Goal: Information Seeking & Learning: Learn about a topic

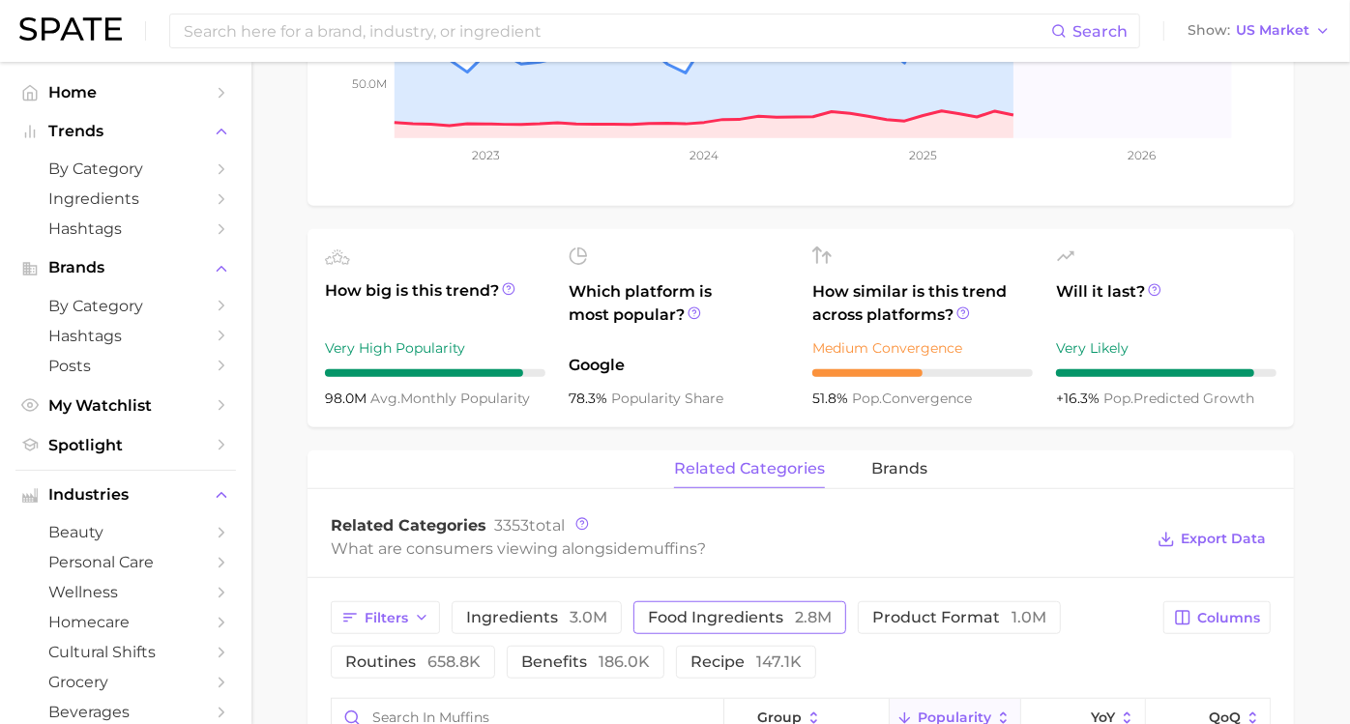
scroll to position [751, 0]
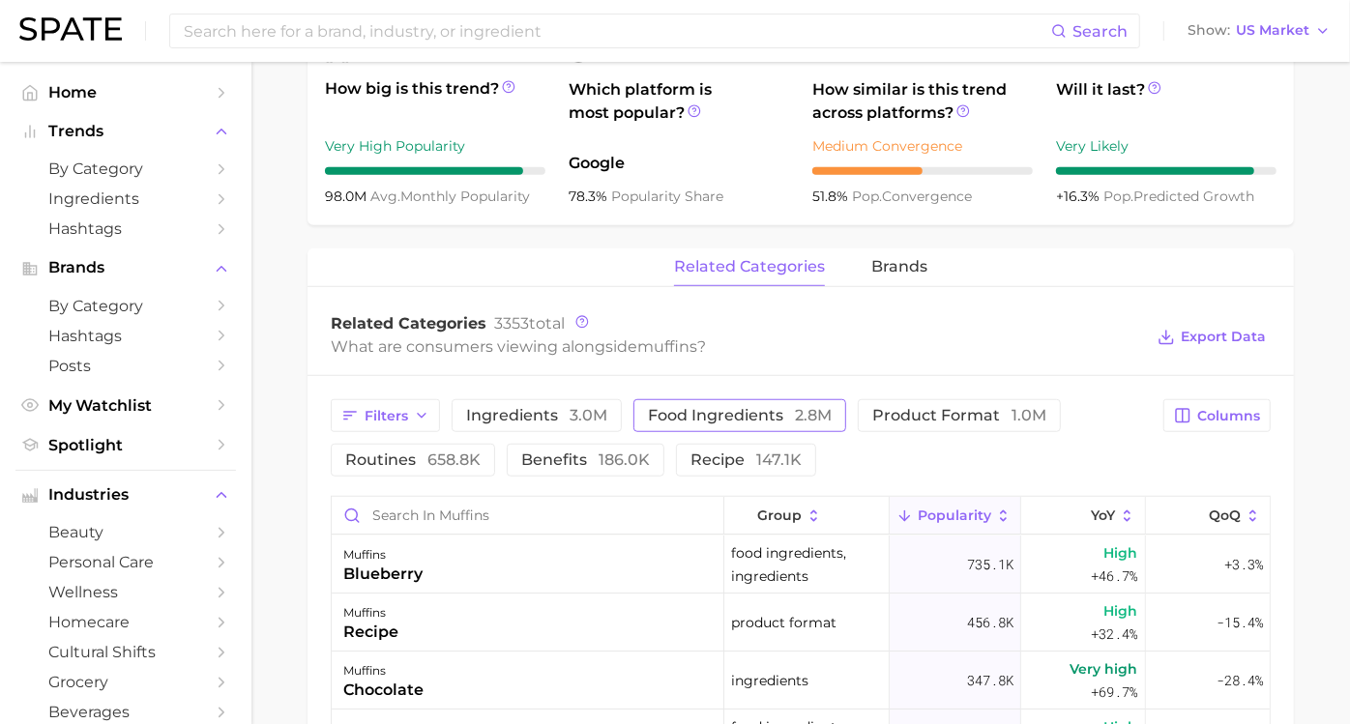
click at [665, 422] on span "food ingredients 2.8m" at bounding box center [740, 415] width 184 height 15
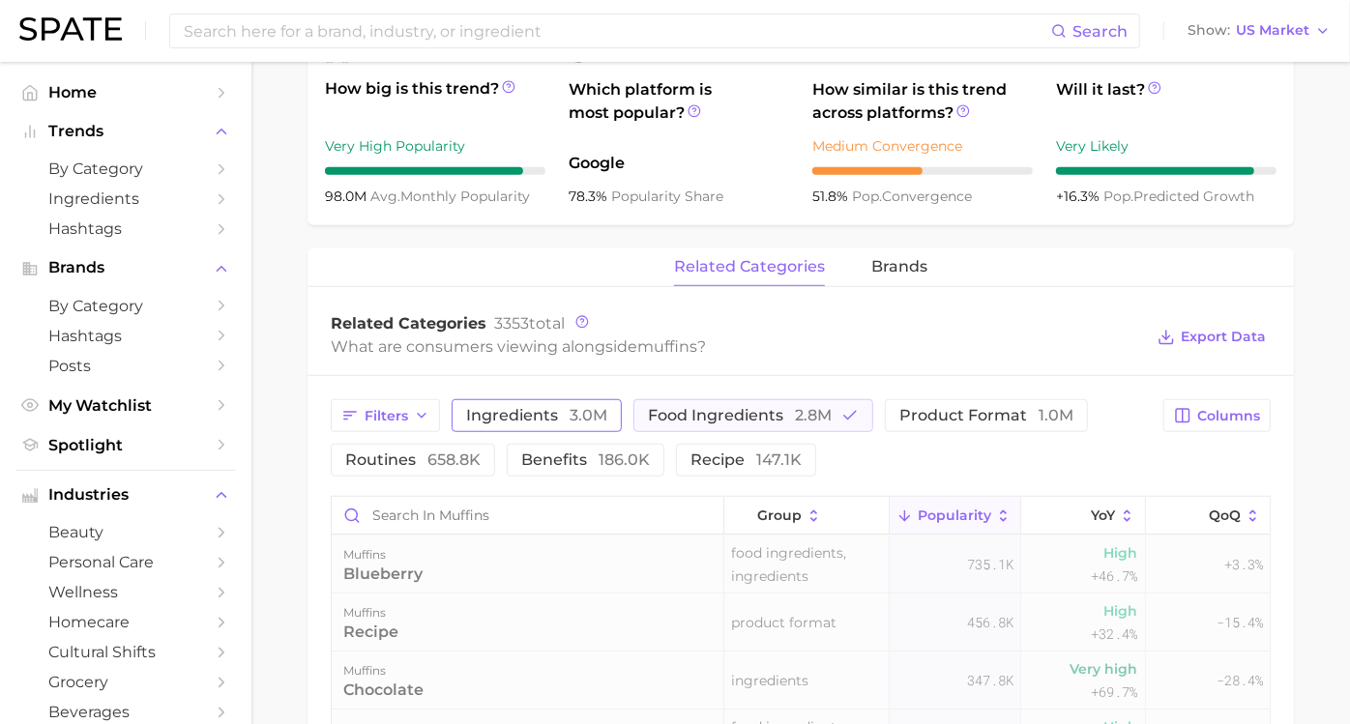
click at [604, 423] on button "ingredients 3.0m" at bounding box center [537, 415] width 170 height 33
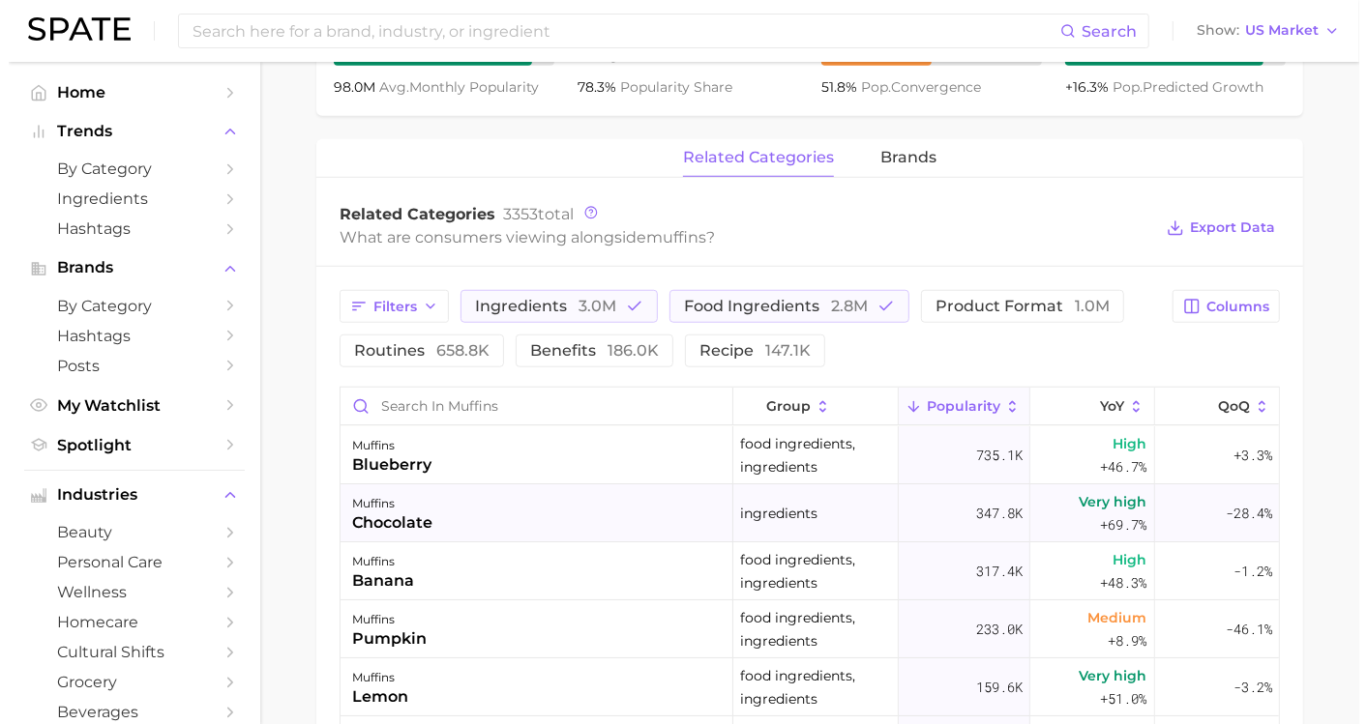
scroll to position [859, 0]
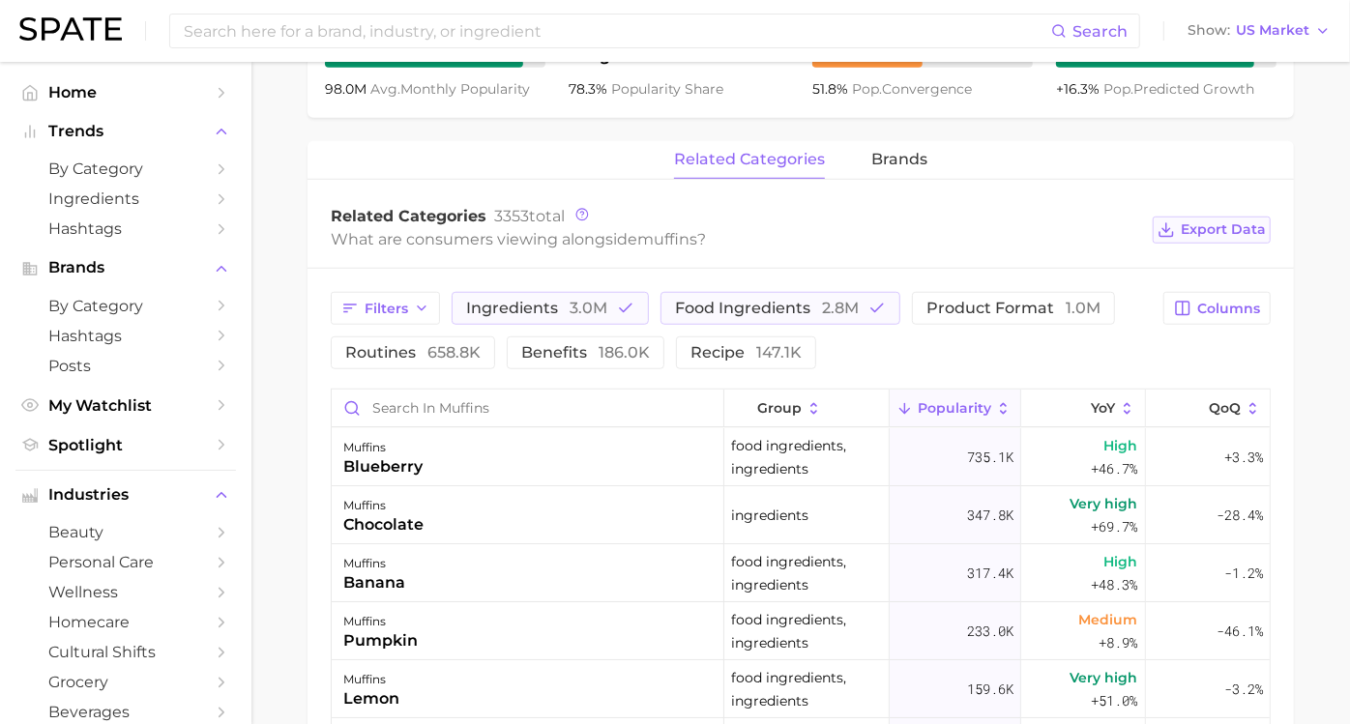
click at [1203, 231] on span "Export Data" at bounding box center [1223, 229] width 85 height 16
click at [418, 630] on div "pumpkin" at bounding box center [380, 641] width 74 height 23
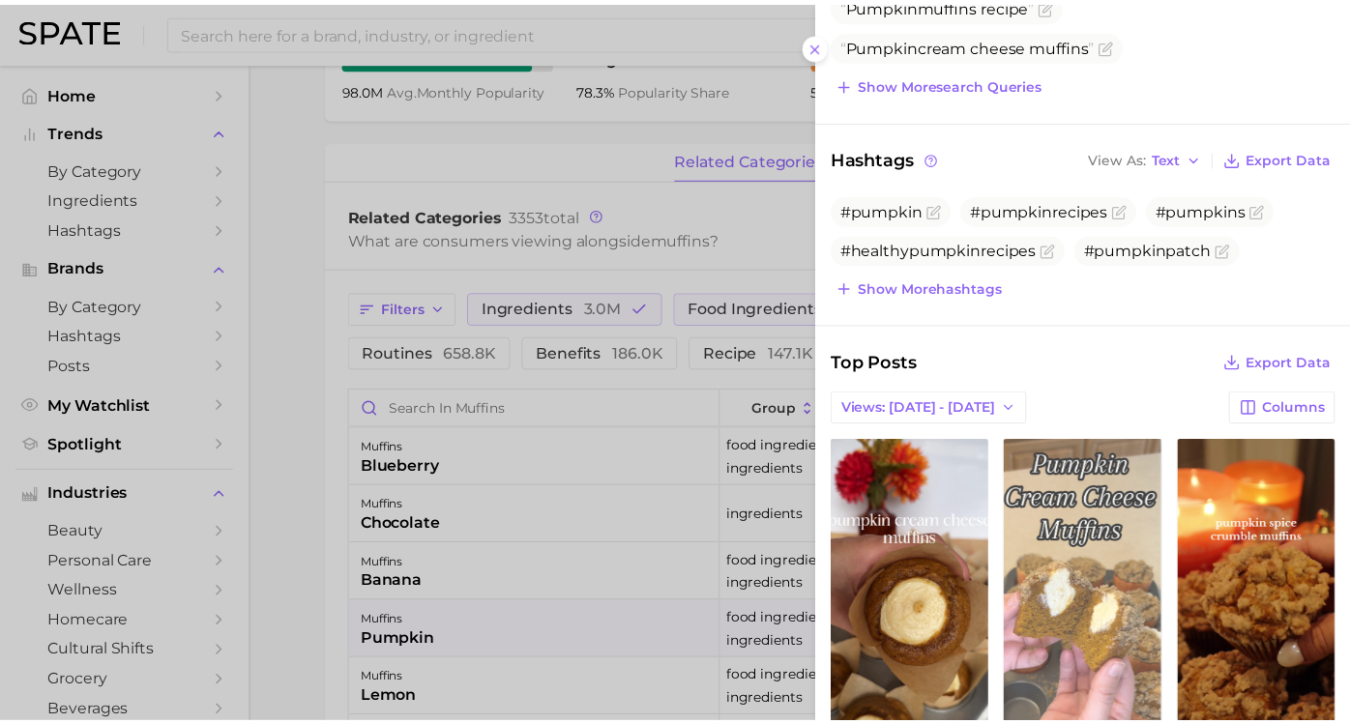
scroll to position [537, 0]
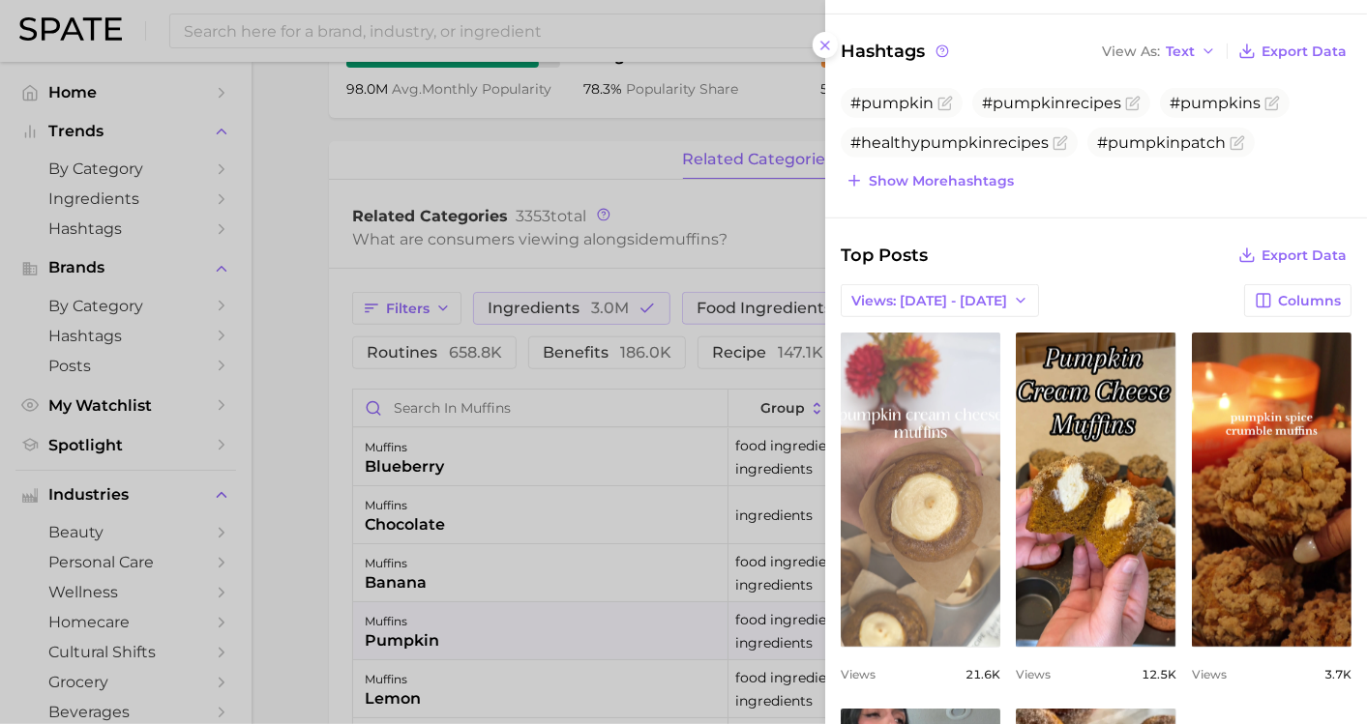
click at [1000, 510] on link "view post on TikTok" at bounding box center [920, 490] width 160 height 314
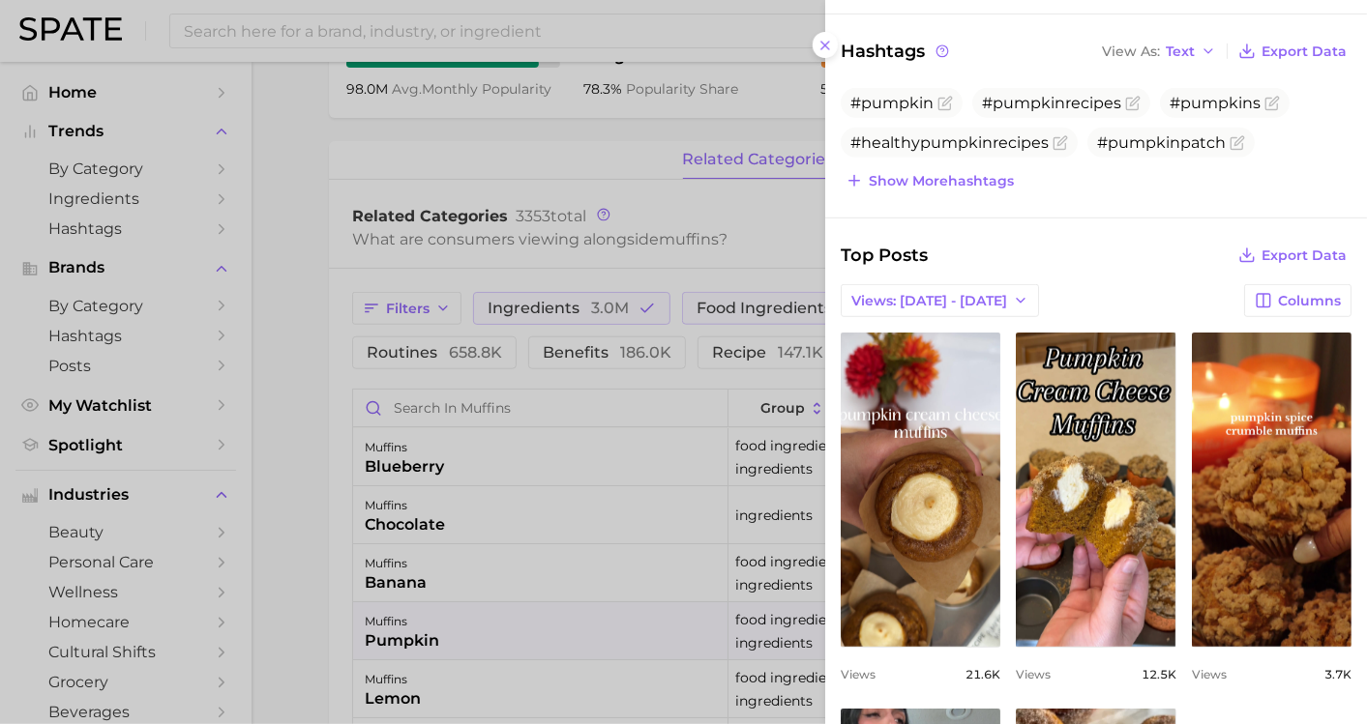
click at [481, 589] on div at bounding box center [683, 362] width 1367 height 724
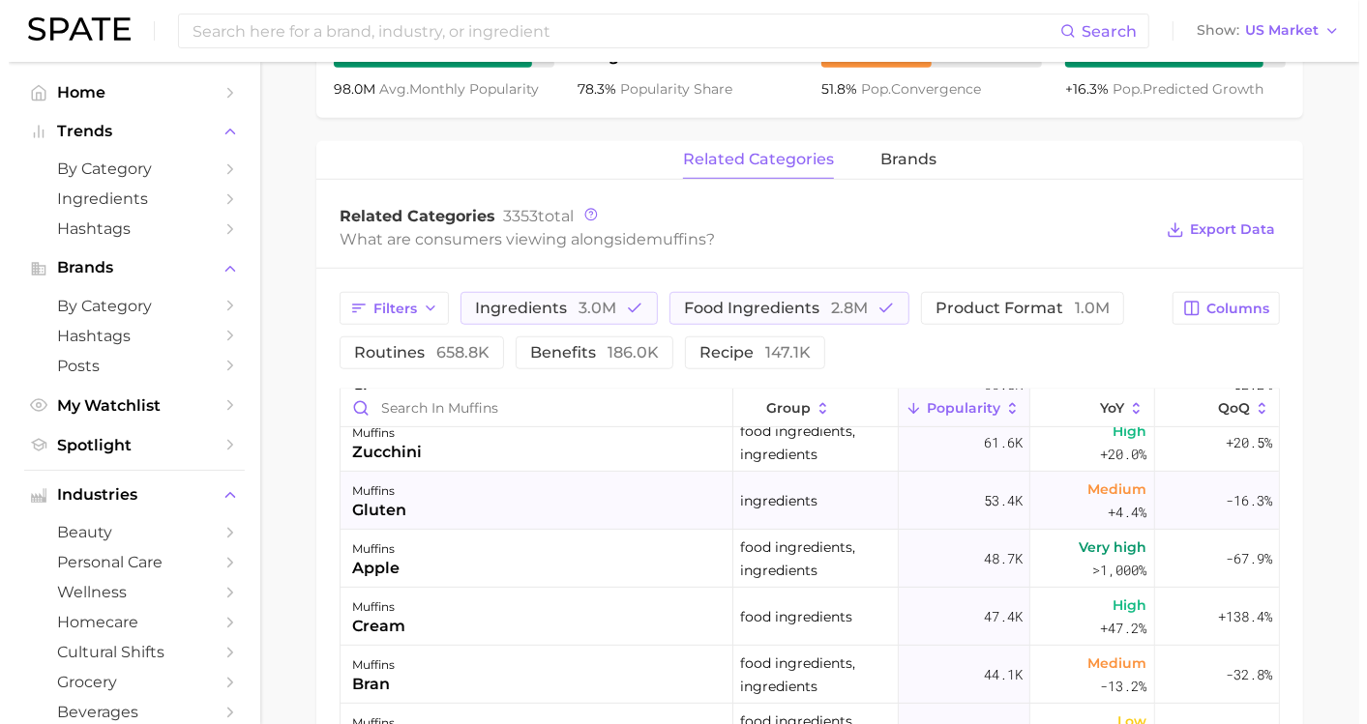
scroll to position [644, 0]
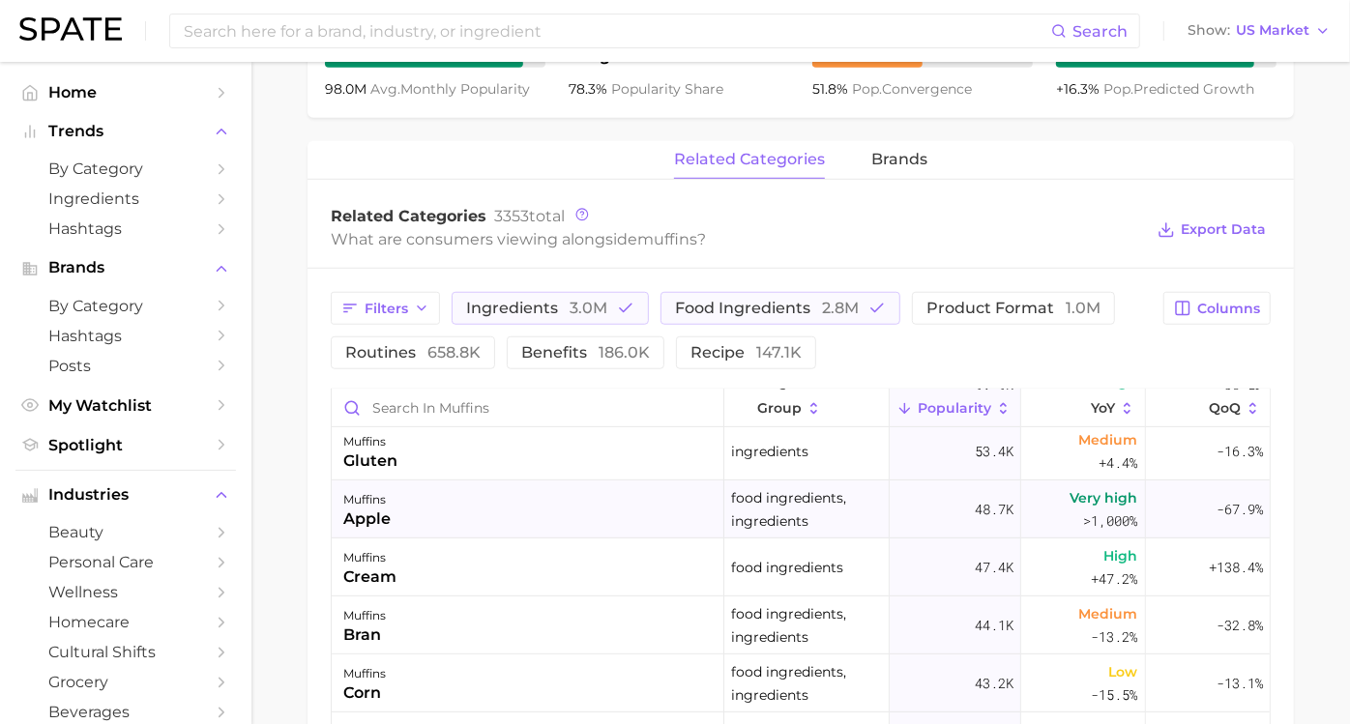
click at [472, 515] on div "muffins apple" at bounding box center [528, 510] width 393 height 58
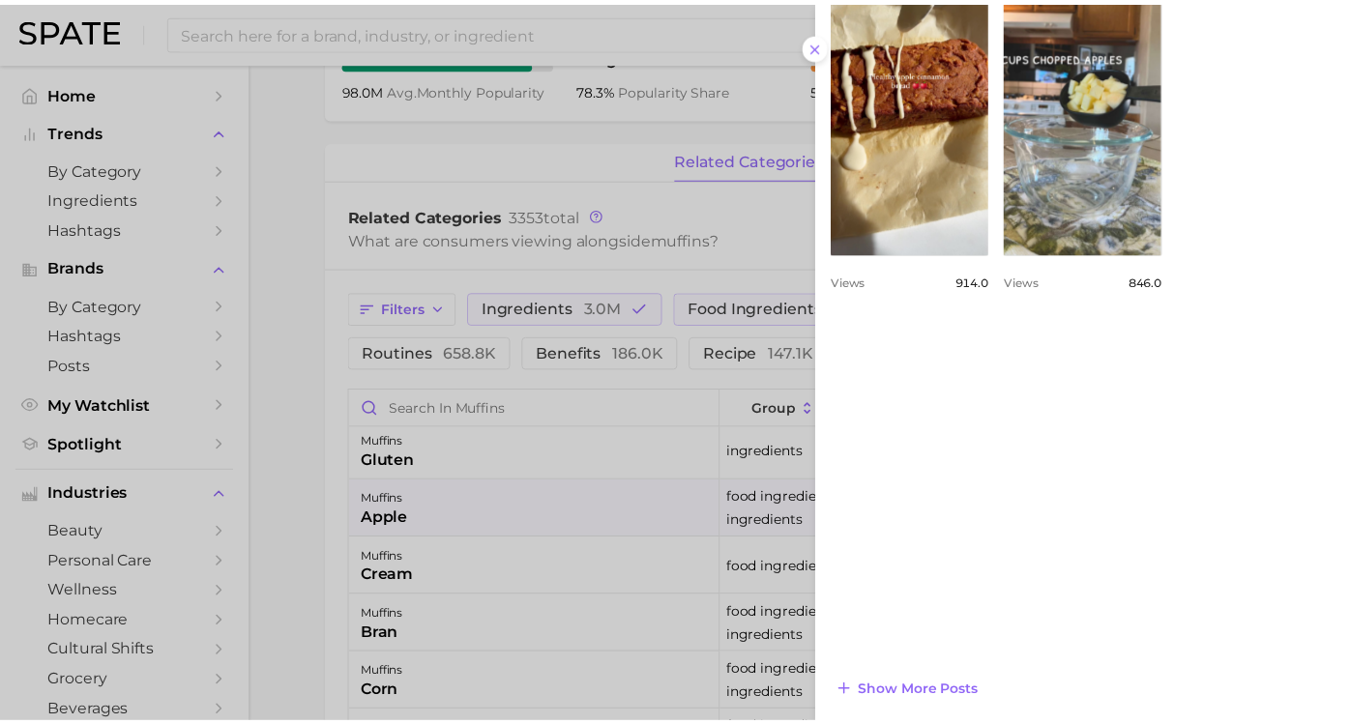
scroll to position [963, 0]
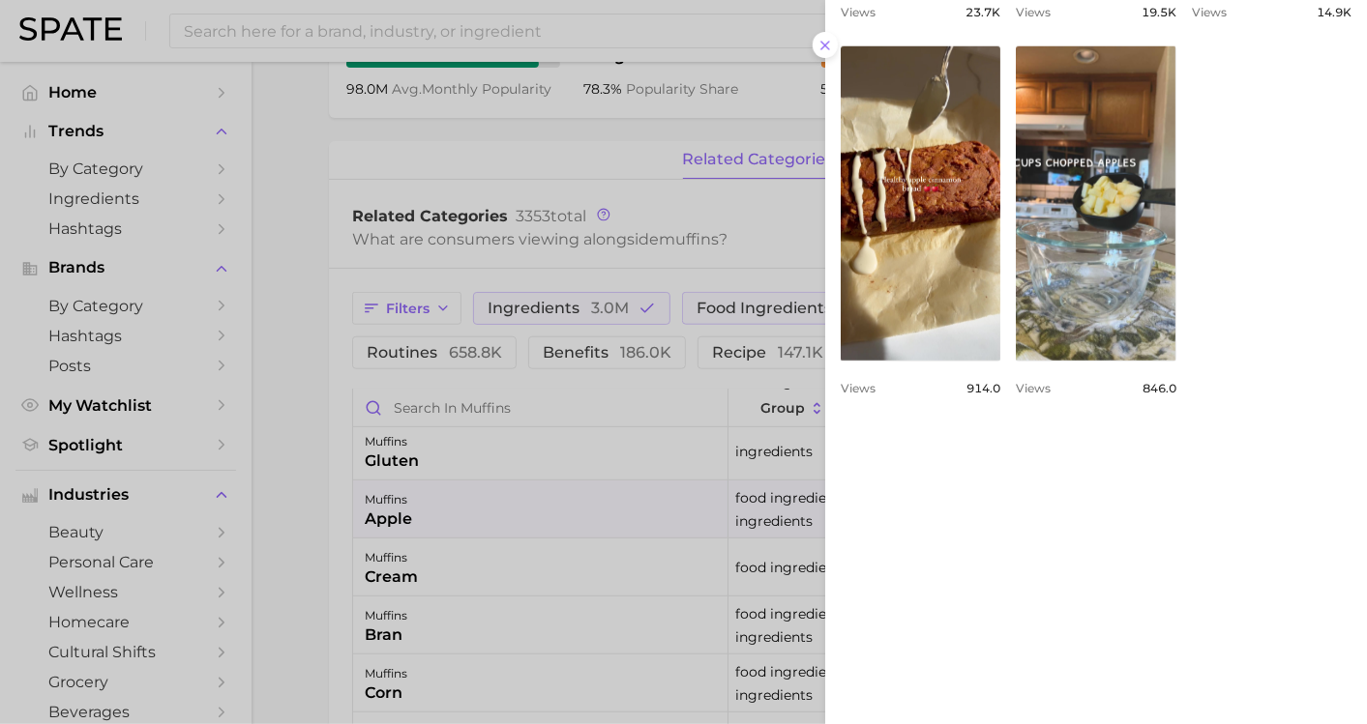
click at [555, 499] on div at bounding box center [683, 362] width 1367 height 724
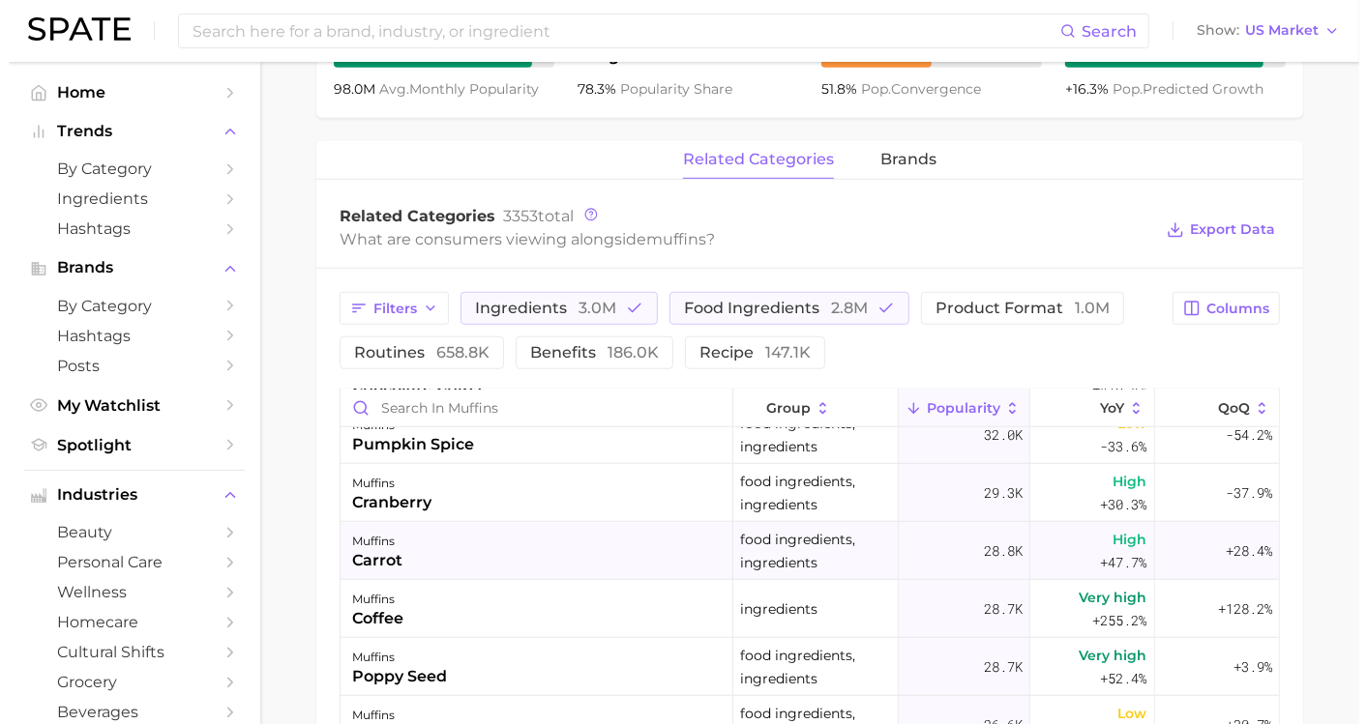
scroll to position [1075, 0]
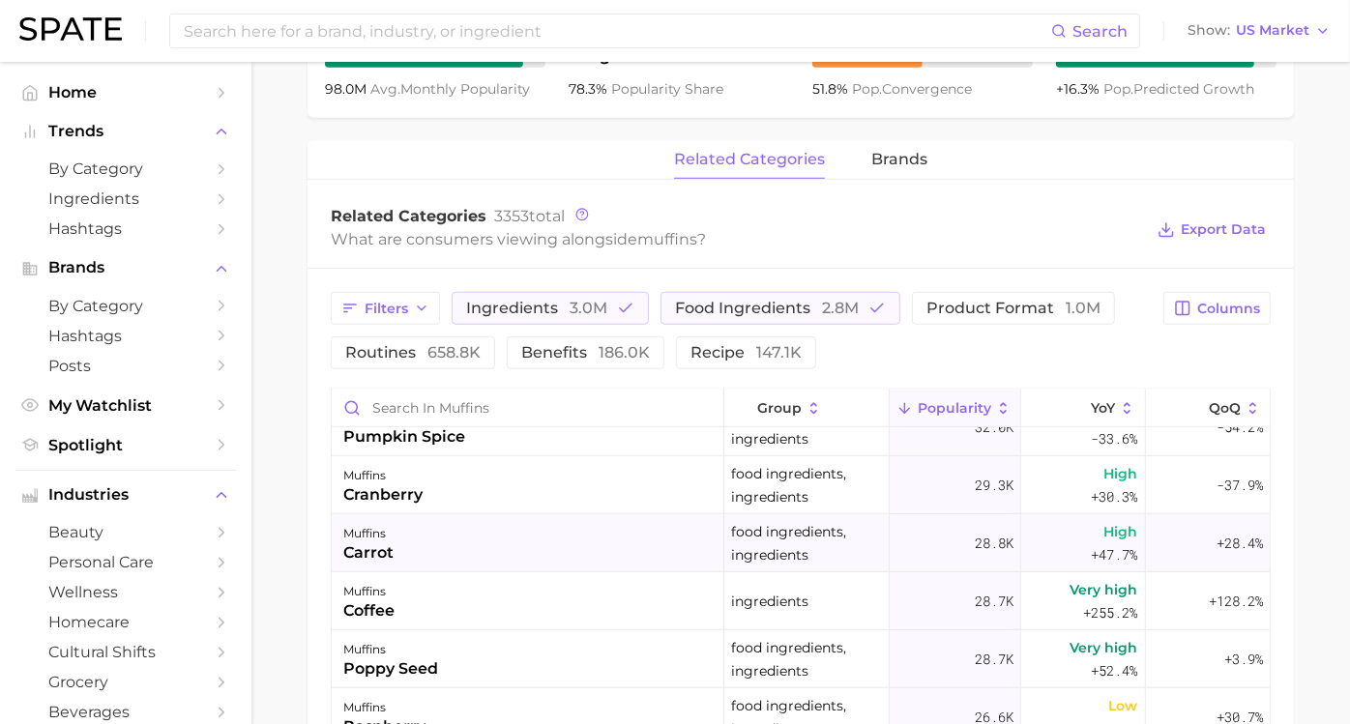
click at [520, 542] on div "muffins carrot" at bounding box center [528, 544] width 393 height 58
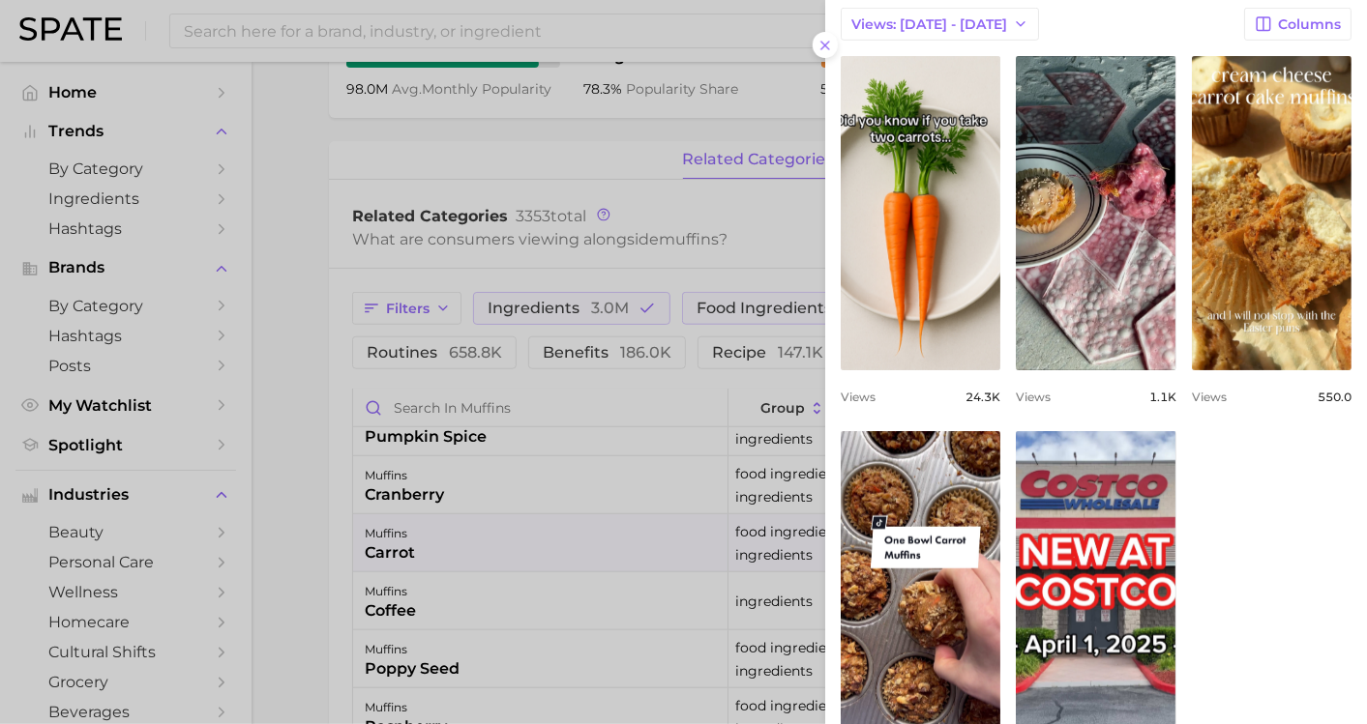
scroll to position [751, 0]
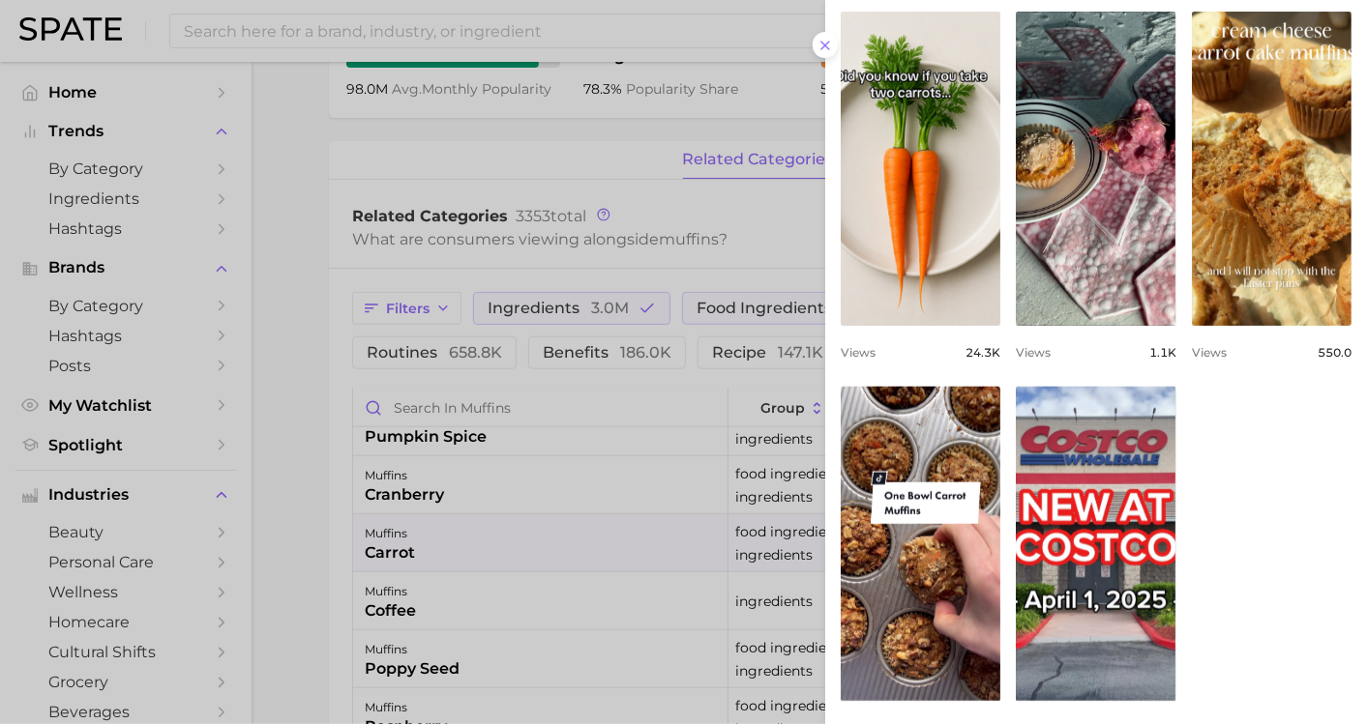
click at [521, 563] on div at bounding box center [683, 362] width 1367 height 724
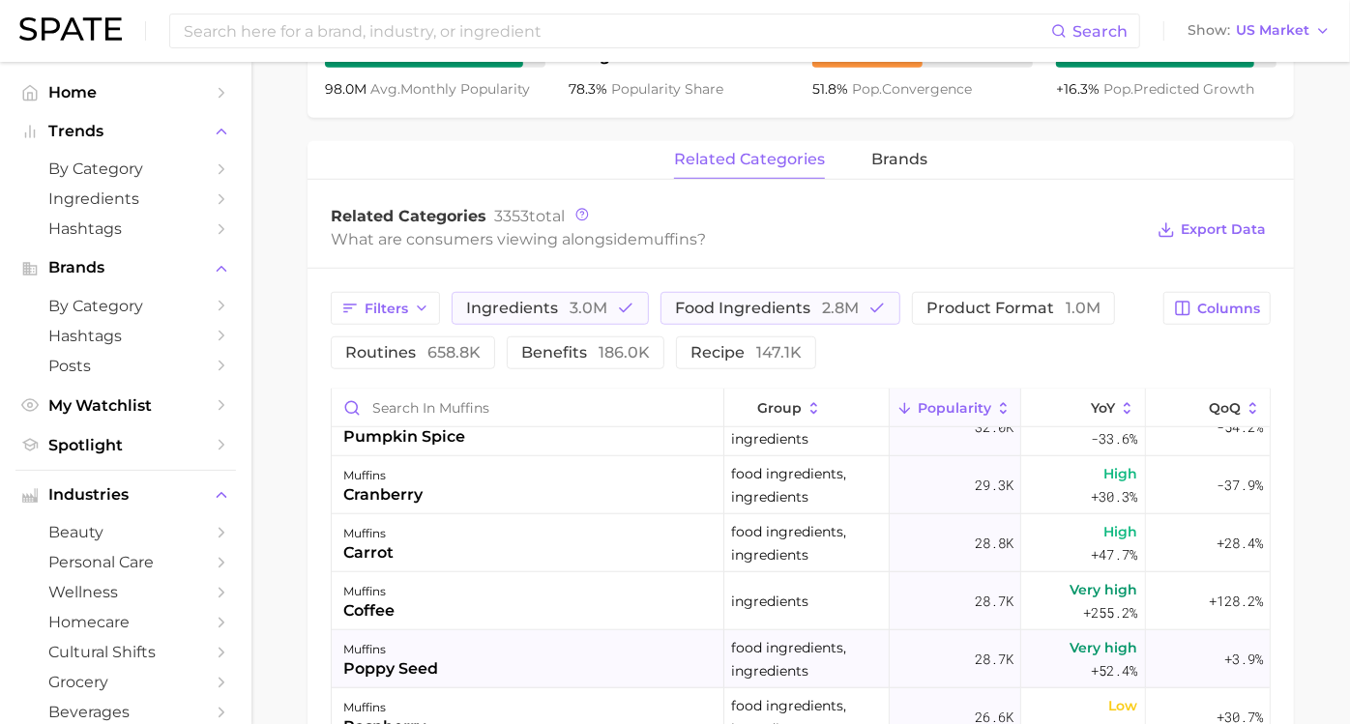
click at [488, 656] on div "muffins poppy seed" at bounding box center [528, 660] width 393 height 58
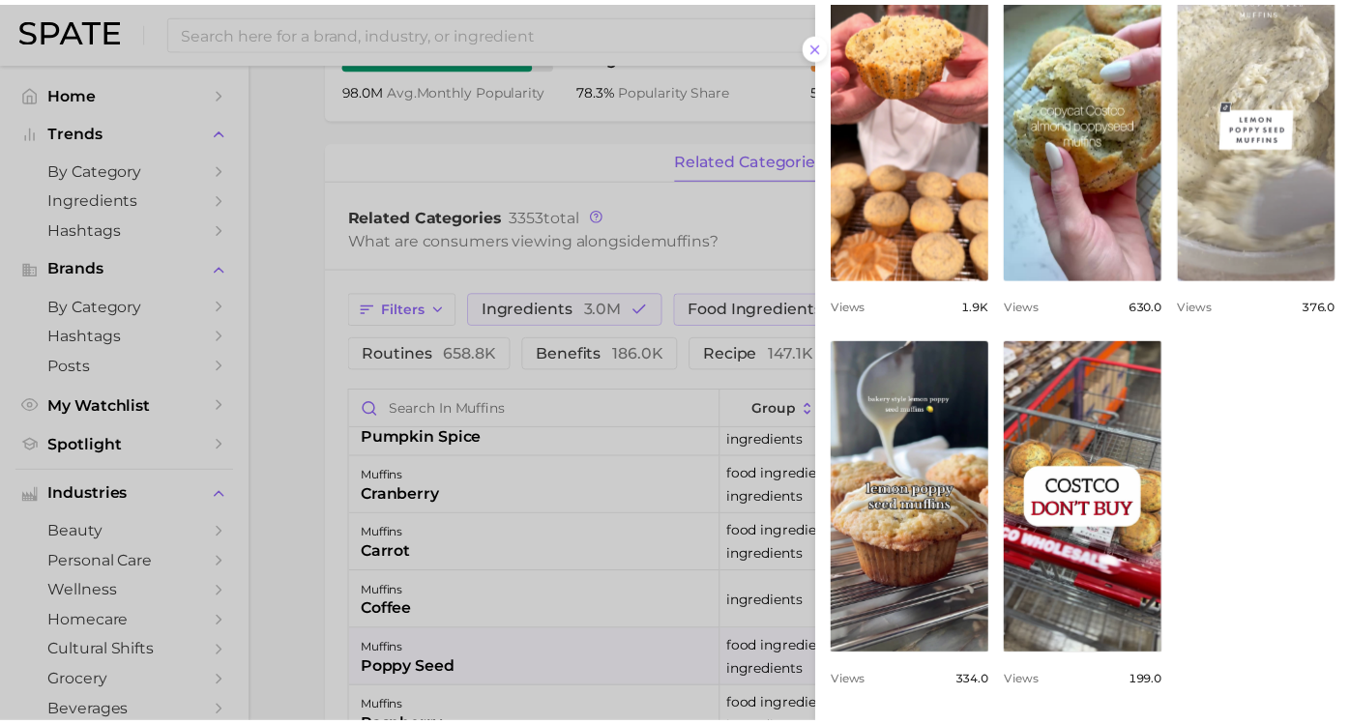
scroll to position [859, 0]
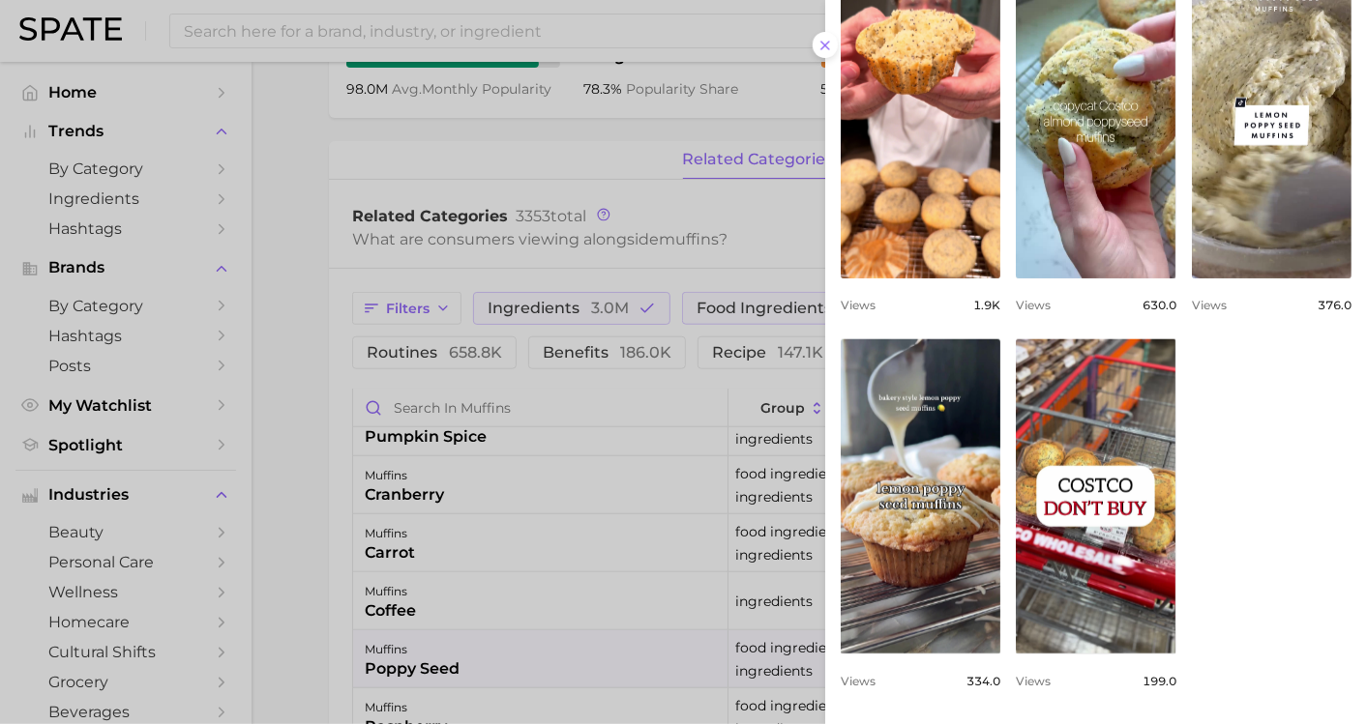
click at [329, 623] on div at bounding box center [683, 362] width 1367 height 724
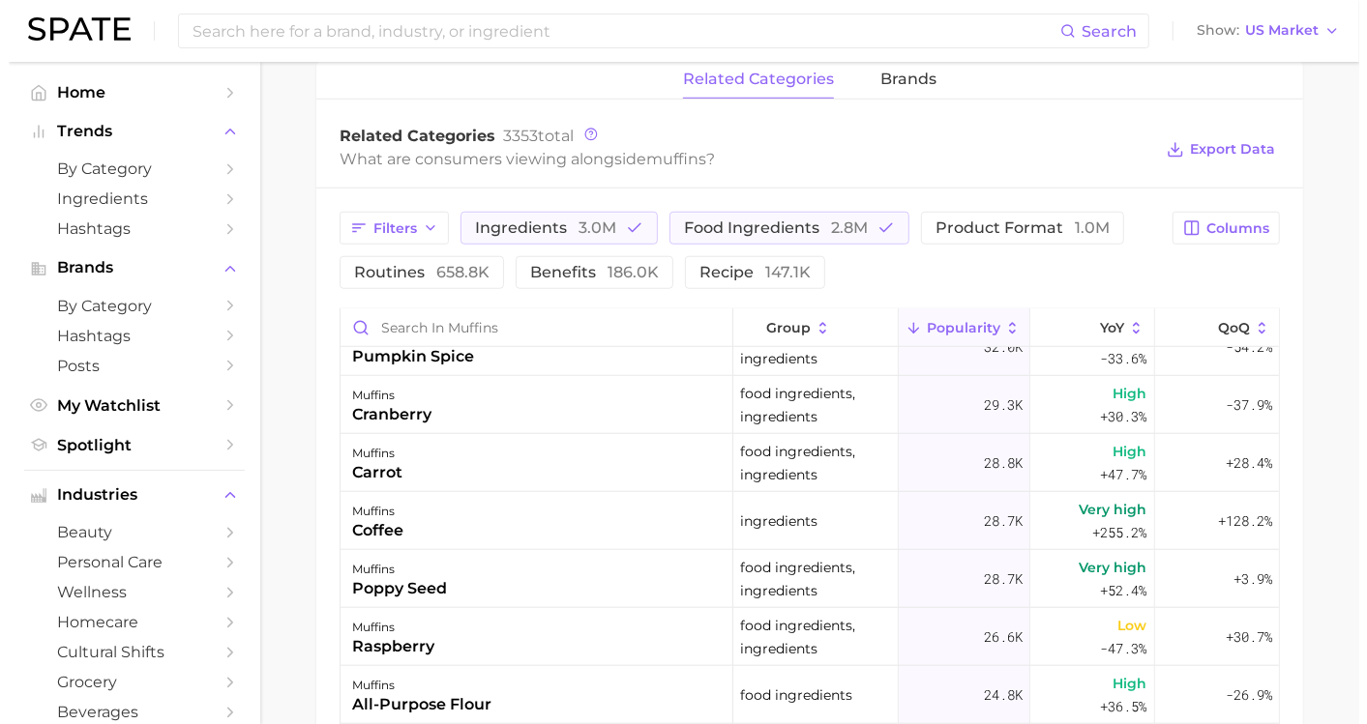
scroll to position [1075, 0]
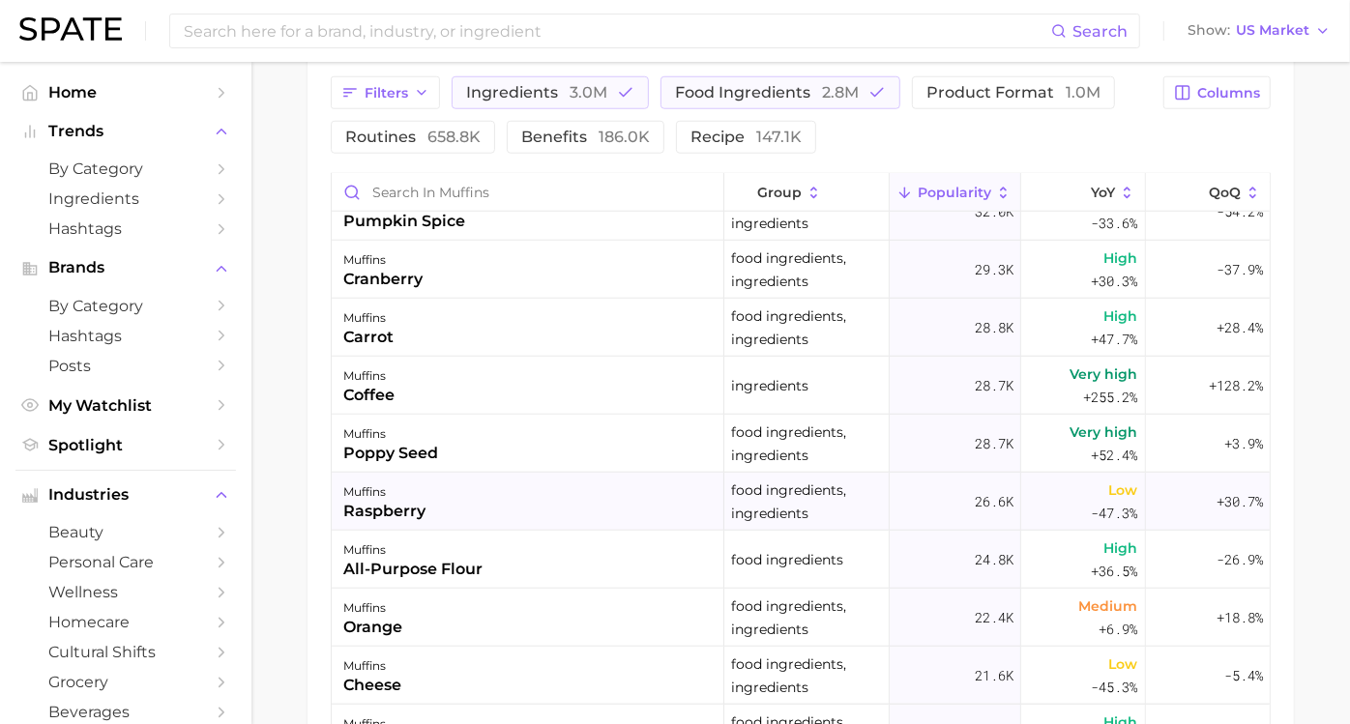
click at [448, 508] on div "muffins raspberry" at bounding box center [528, 502] width 393 height 58
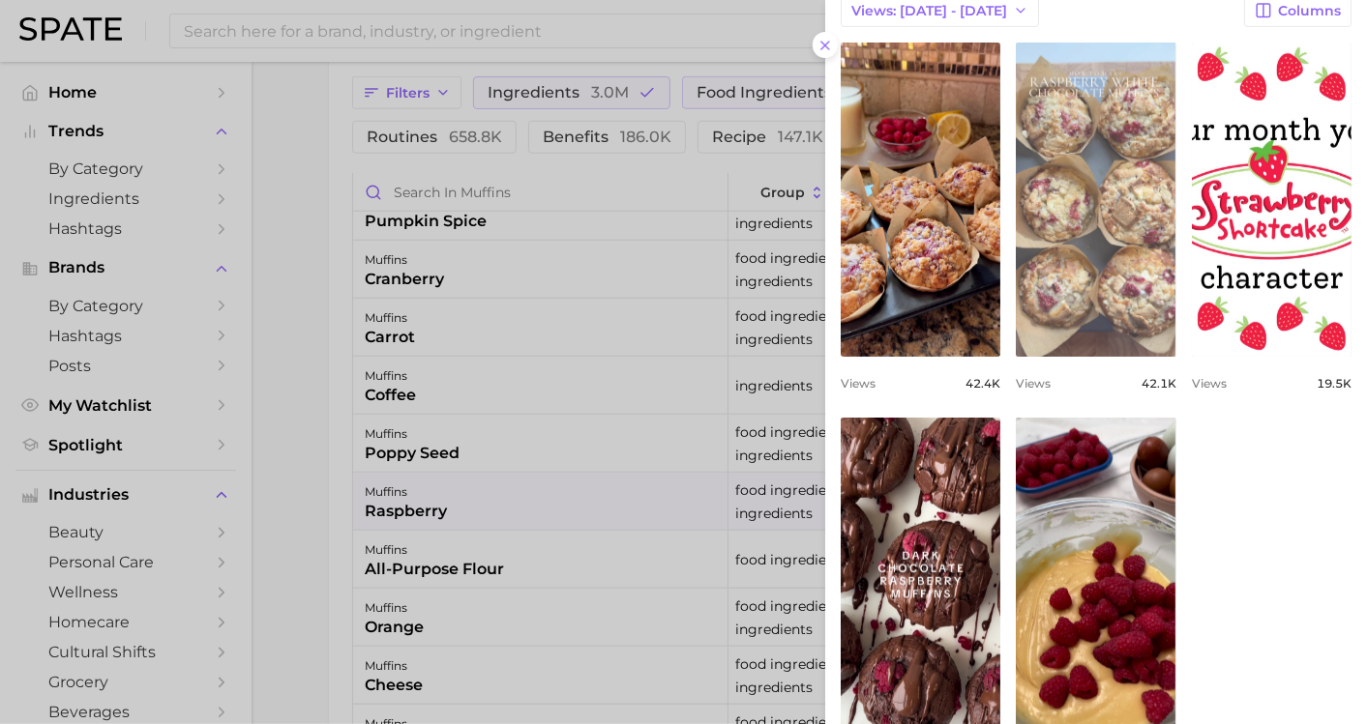
scroll to position [644, 0]
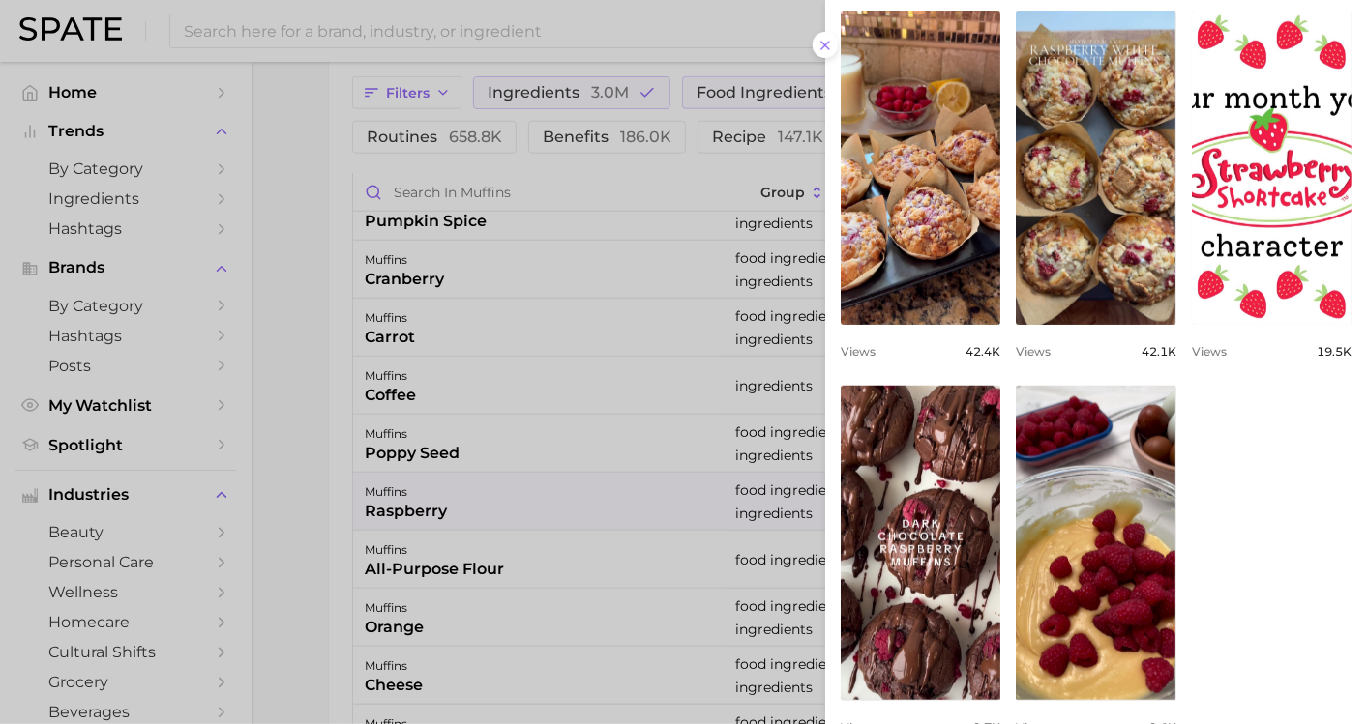
click at [526, 606] on div at bounding box center [683, 362] width 1367 height 724
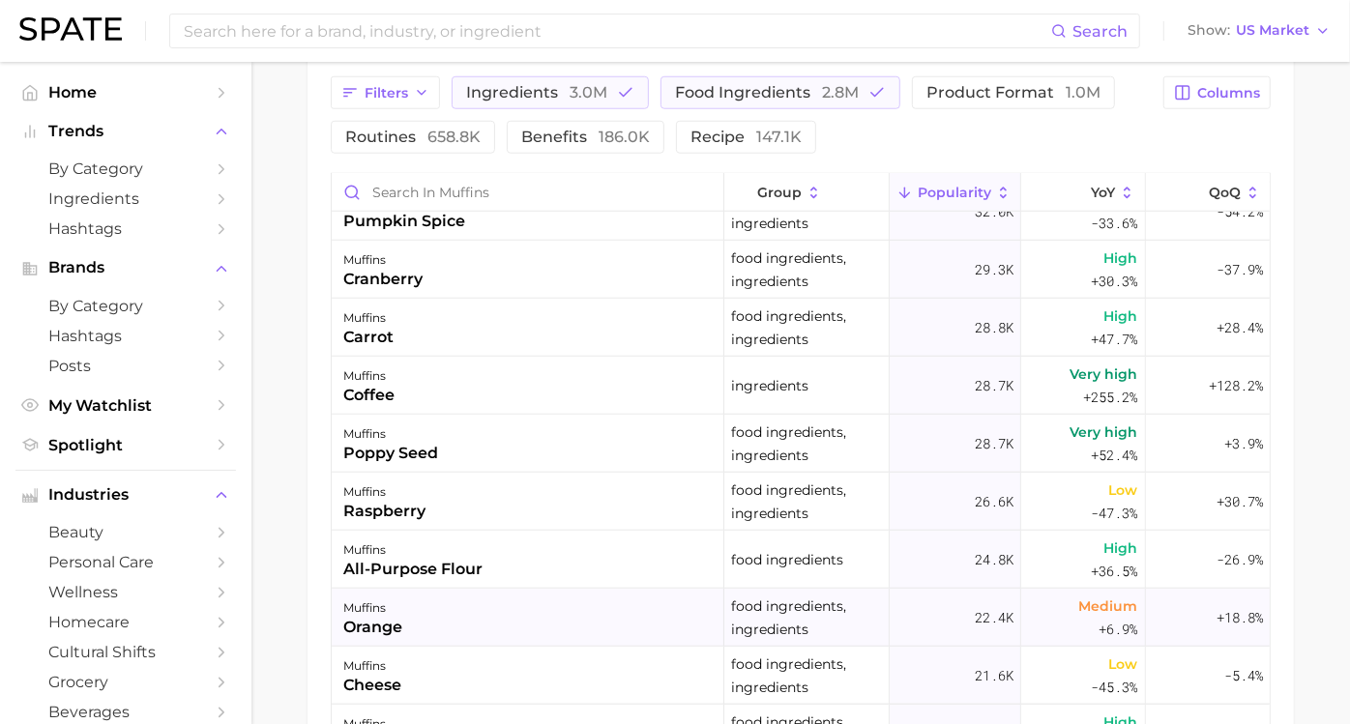
click at [519, 611] on div "muffins orange" at bounding box center [528, 618] width 393 height 58
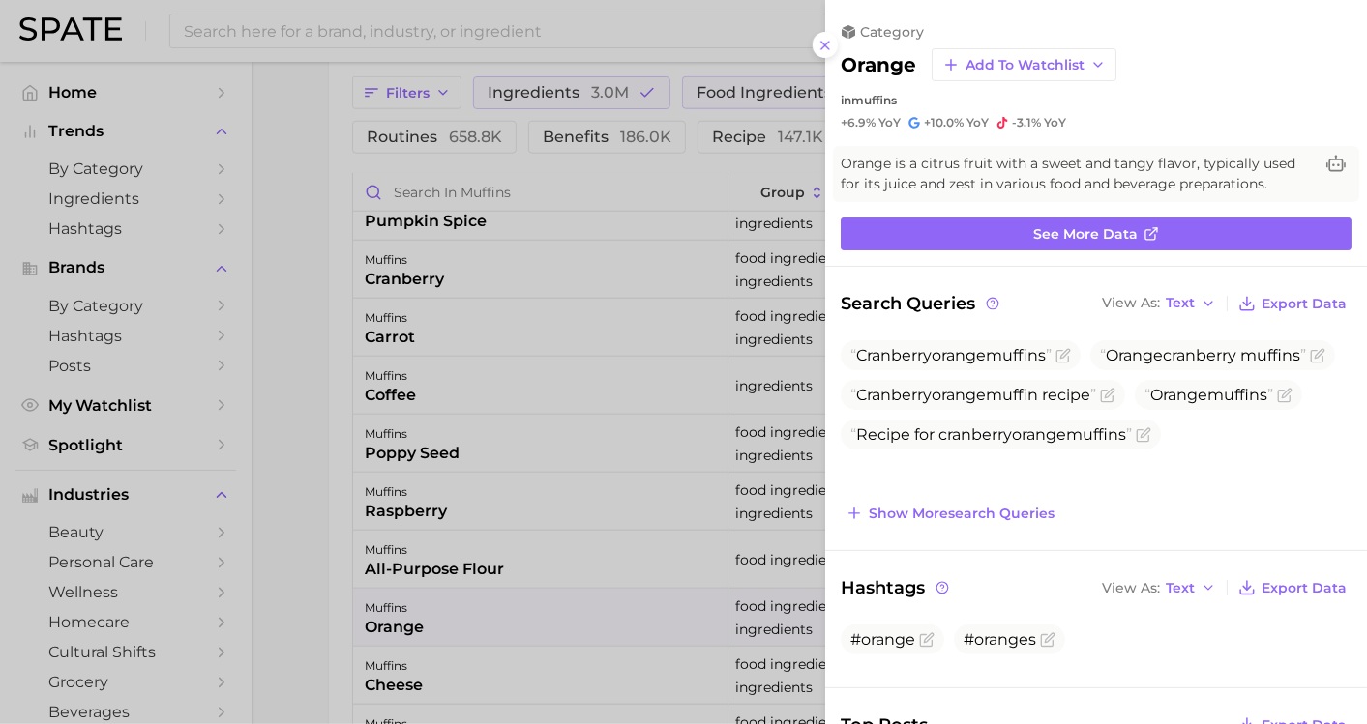
scroll to position [0, 0]
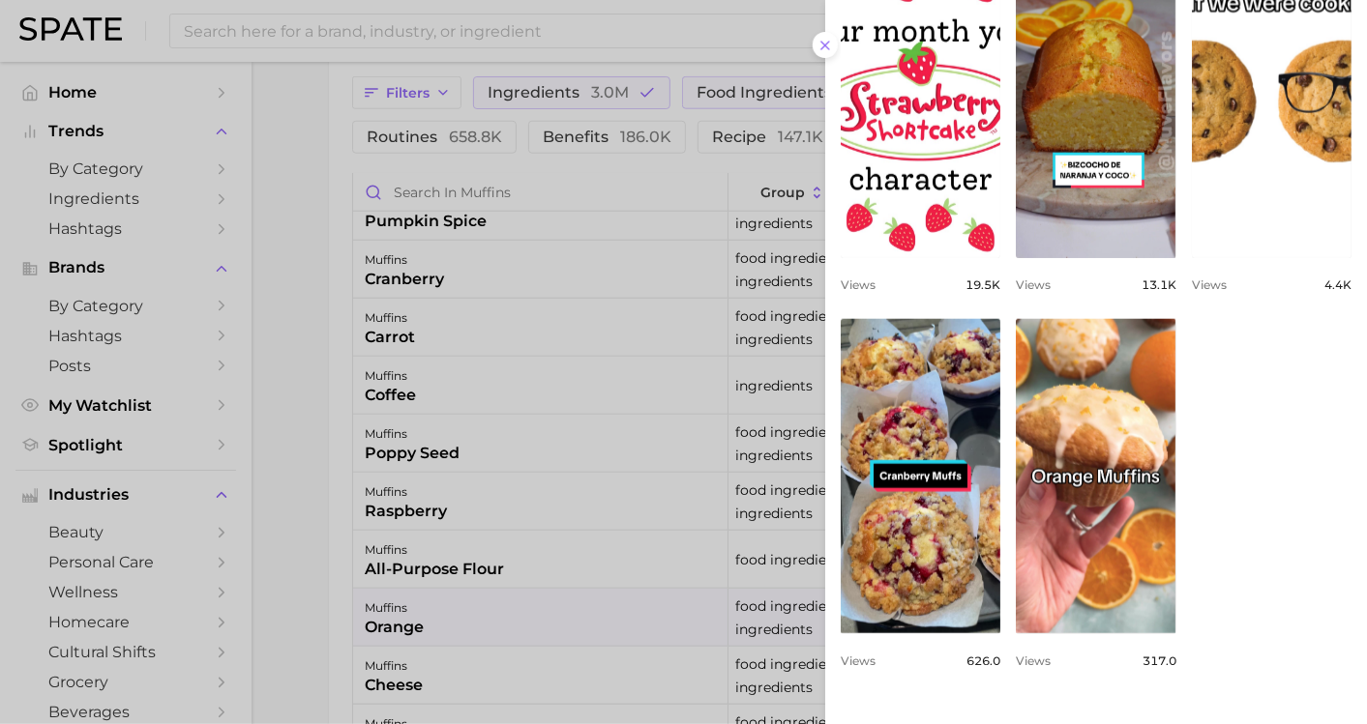
click at [541, 460] on div at bounding box center [683, 362] width 1367 height 724
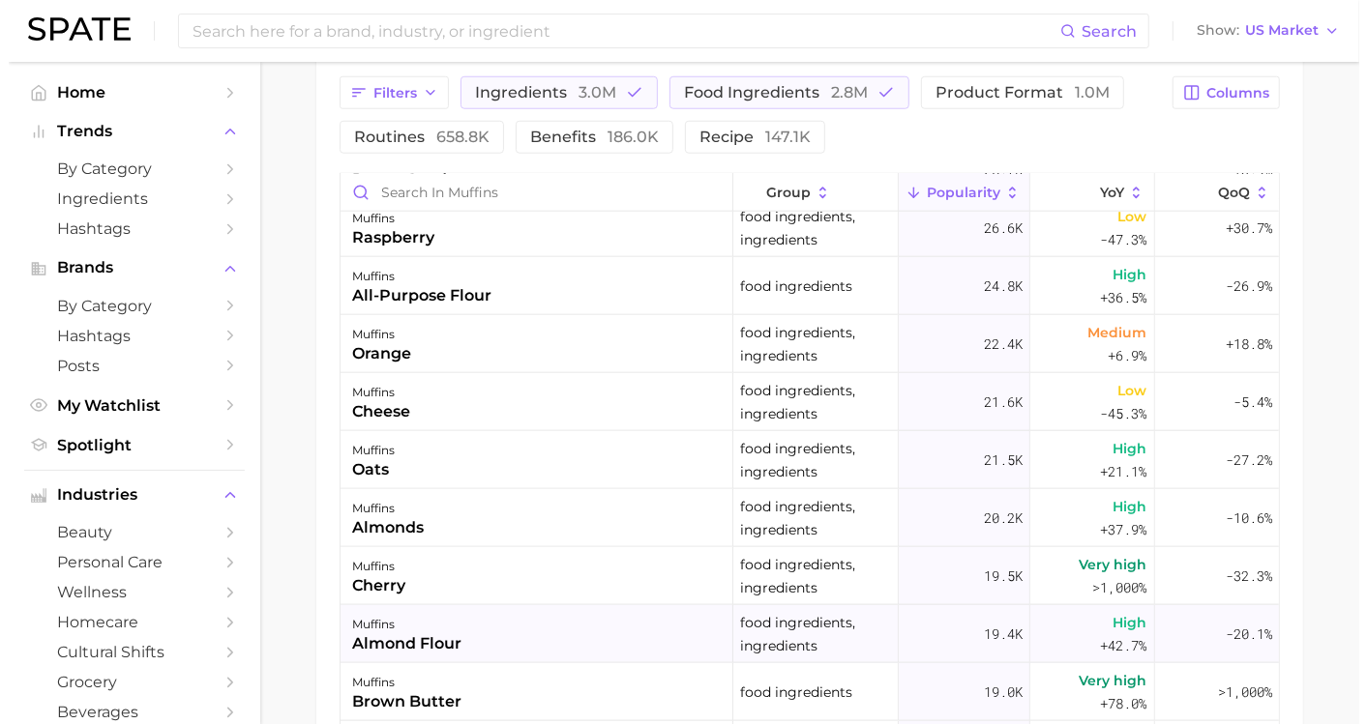
scroll to position [1397, 0]
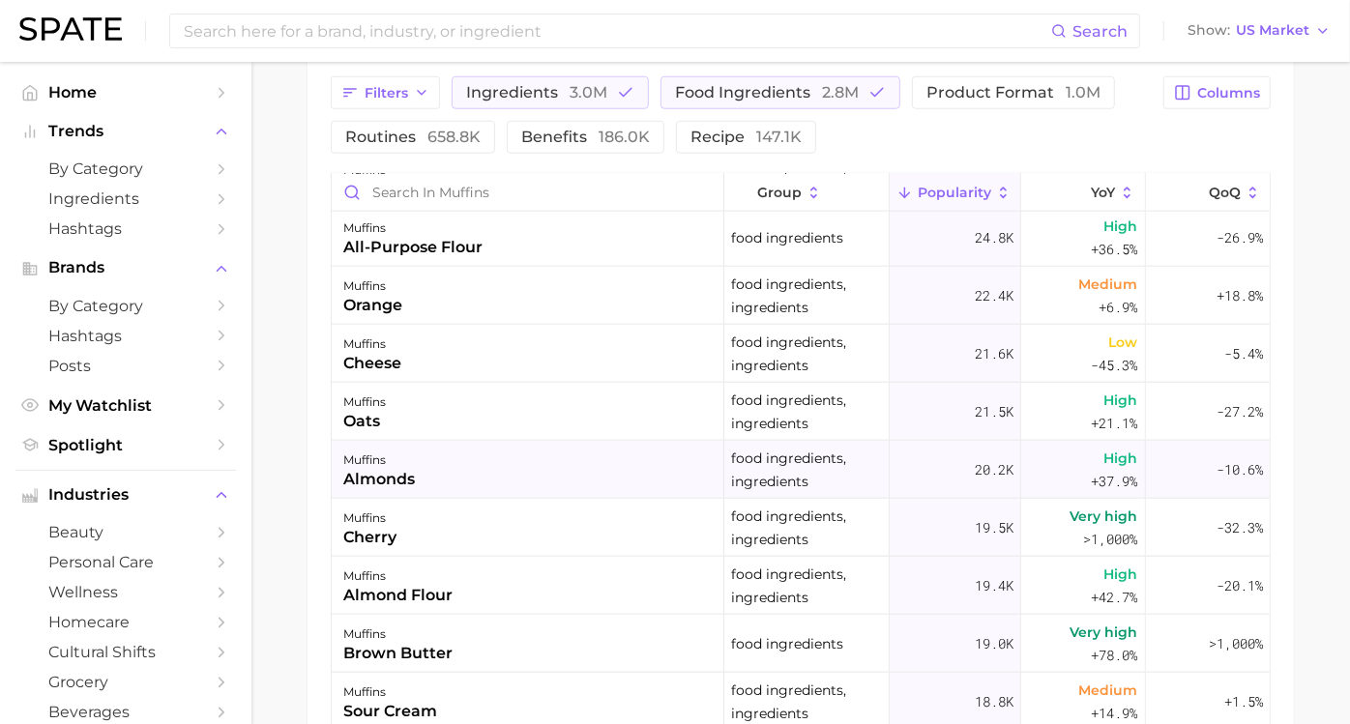
click at [508, 485] on div "muffins almonds" at bounding box center [528, 470] width 393 height 58
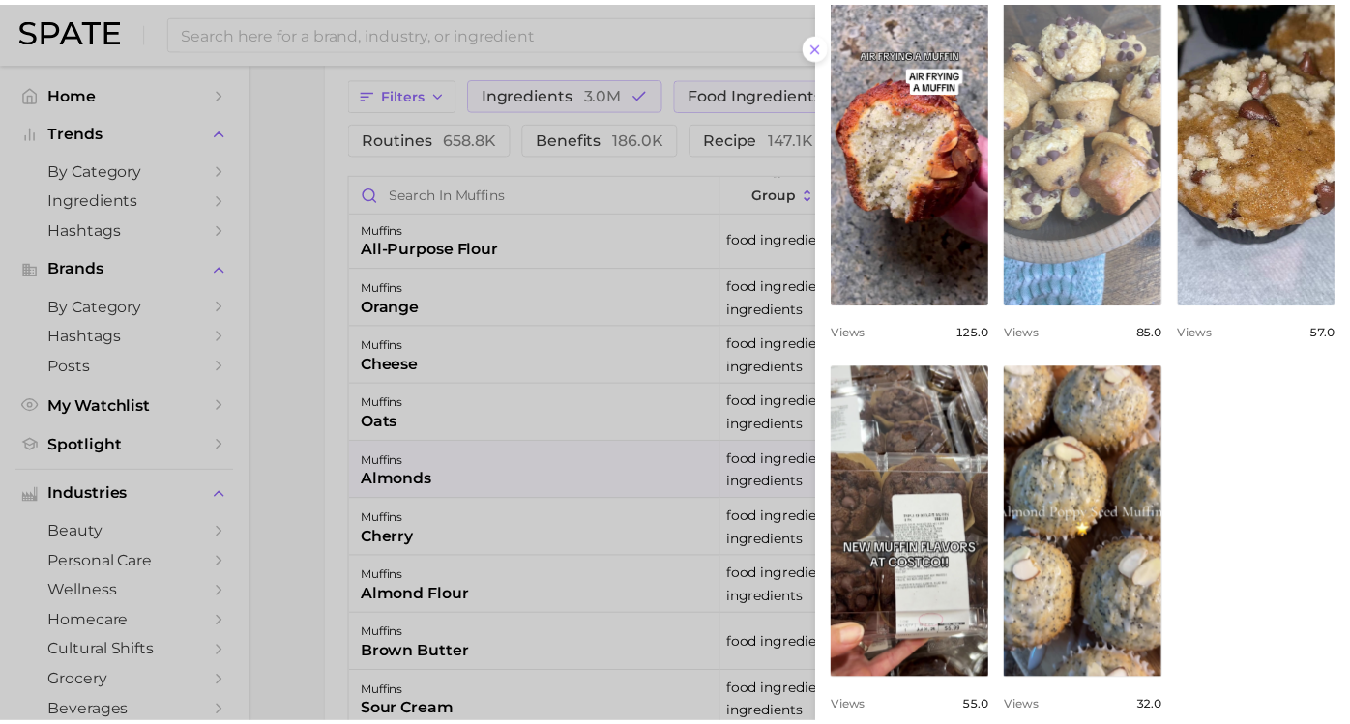
scroll to position [1075, 0]
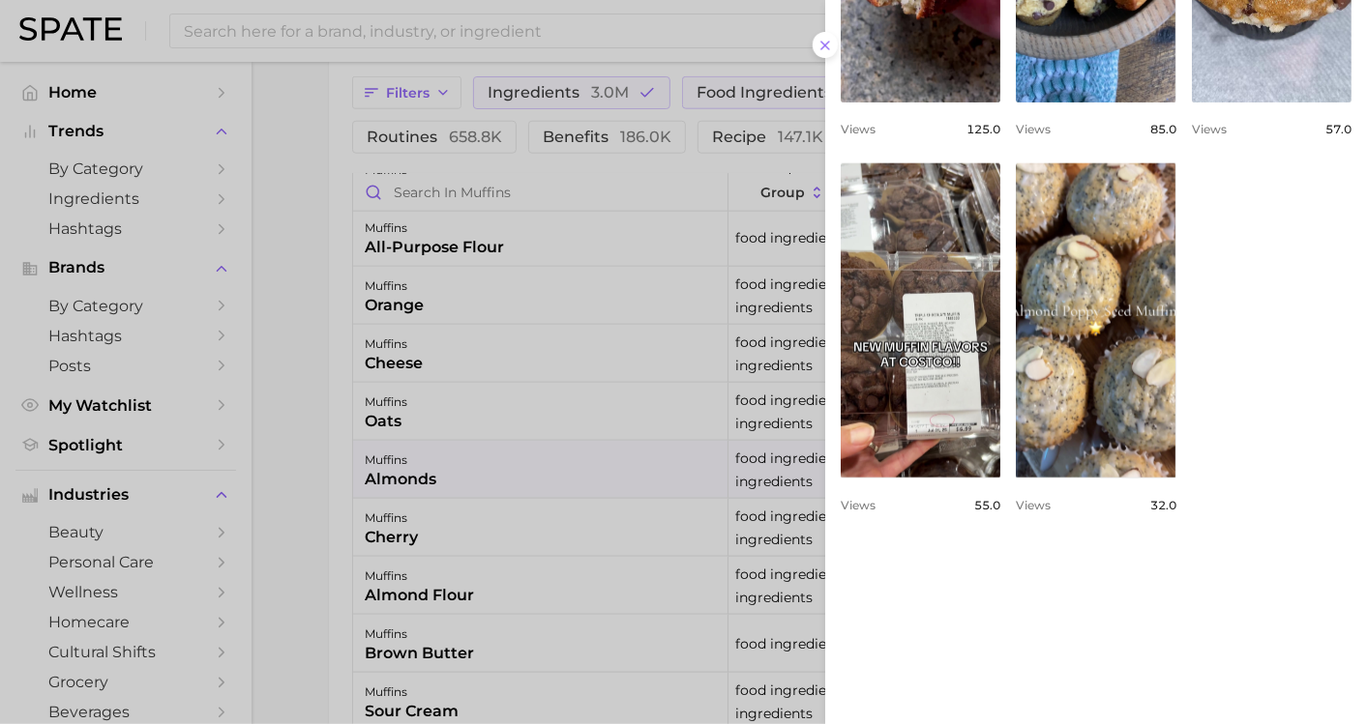
click at [640, 527] on div at bounding box center [683, 362] width 1367 height 724
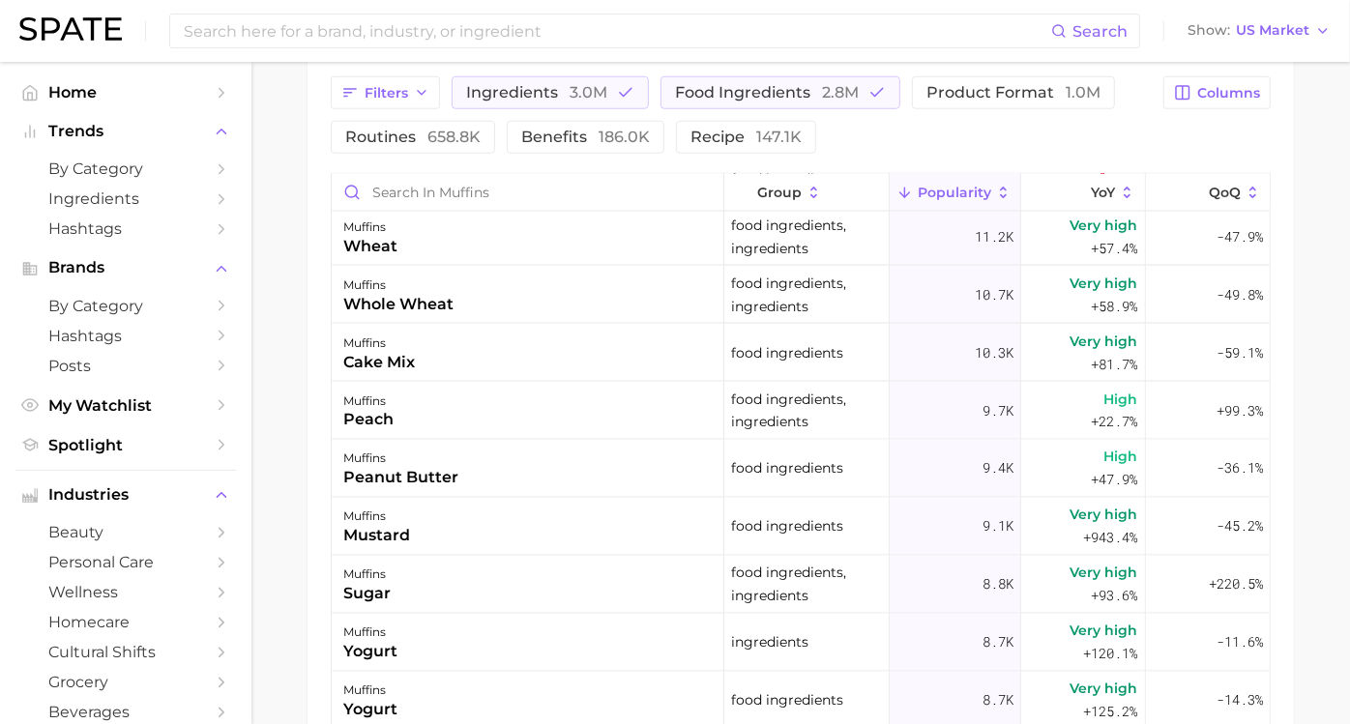
scroll to position [2042, 0]
